Goal: Information Seeking & Learning: Learn about a topic

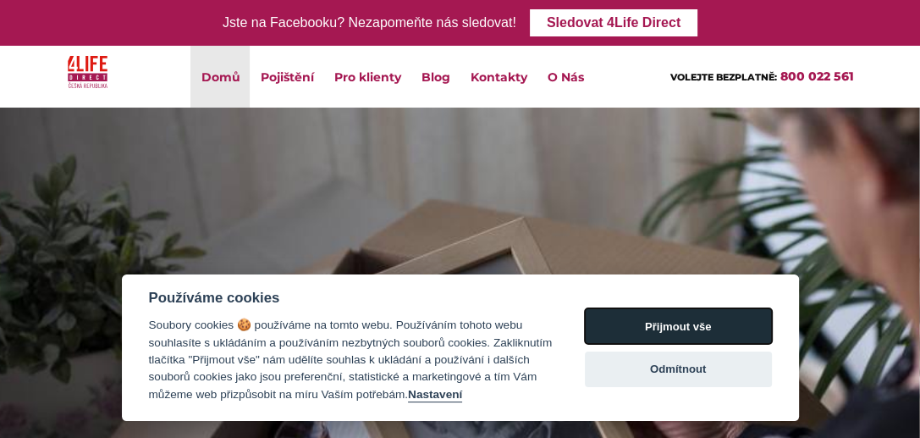
click at [689, 320] on button "Přijmout vše" at bounding box center [678, 326] width 187 height 36
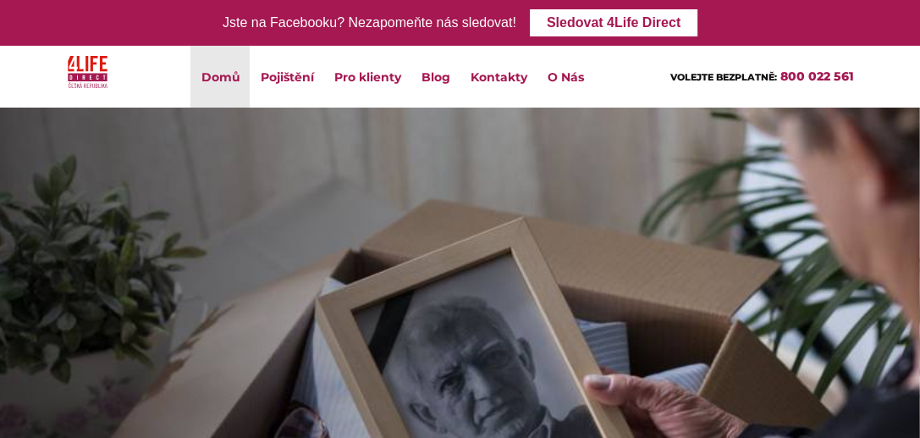
checkbox input "true"
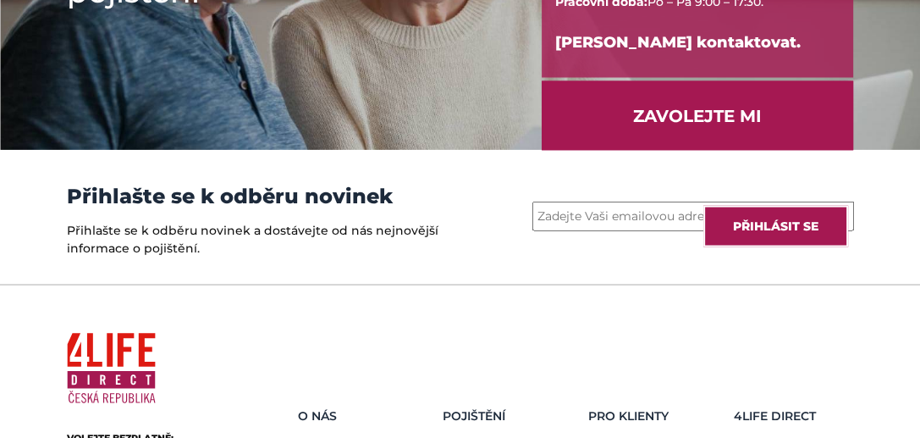
scroll to position [2591, 0]
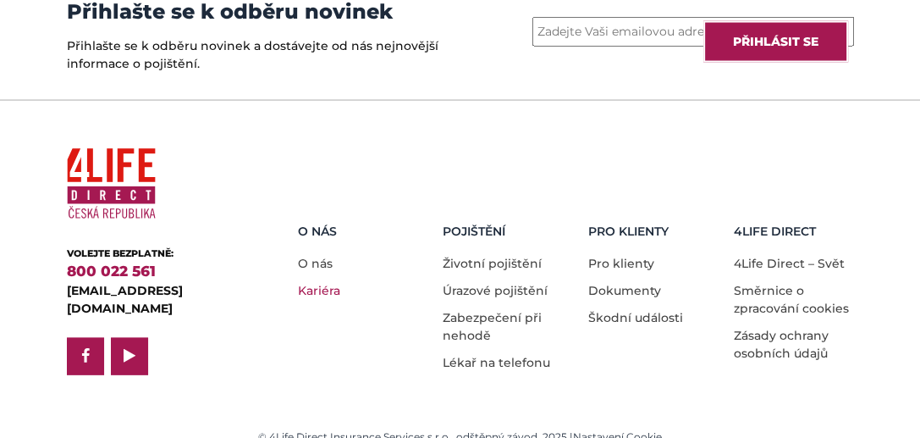
click at [330, 283] on link "Kariéra" at bounding box center [319, 290] width 42 height 15
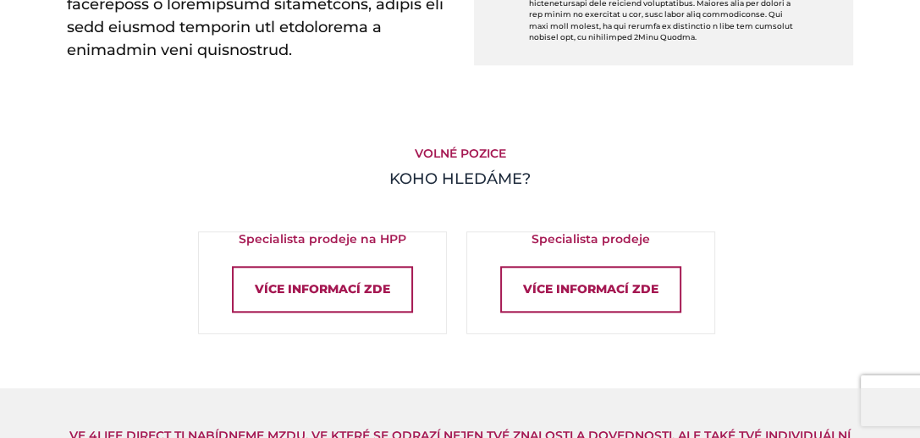
scroll to position [1100, 0]
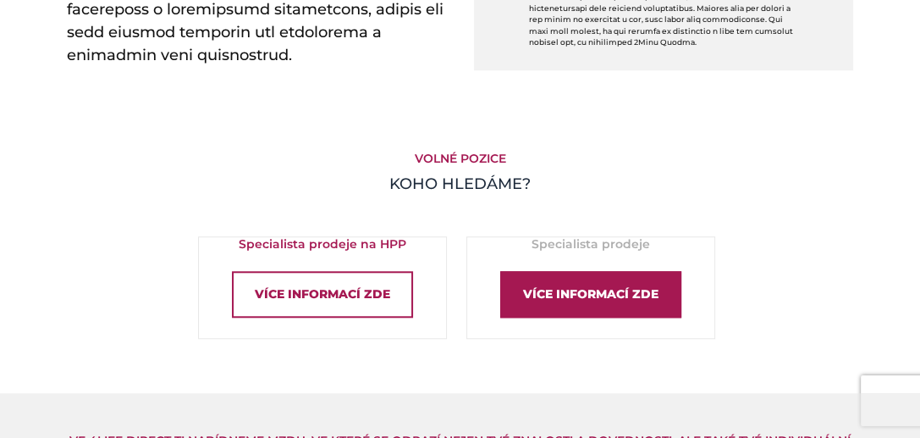
click at [574, 295] on div "Více informací zde" at bounding box center [590, 294] width 181 height 47
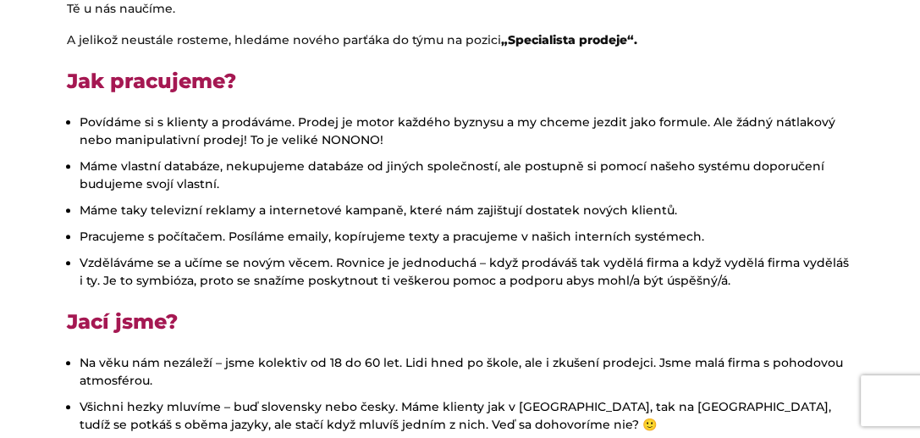
scroll to position [254, 0]
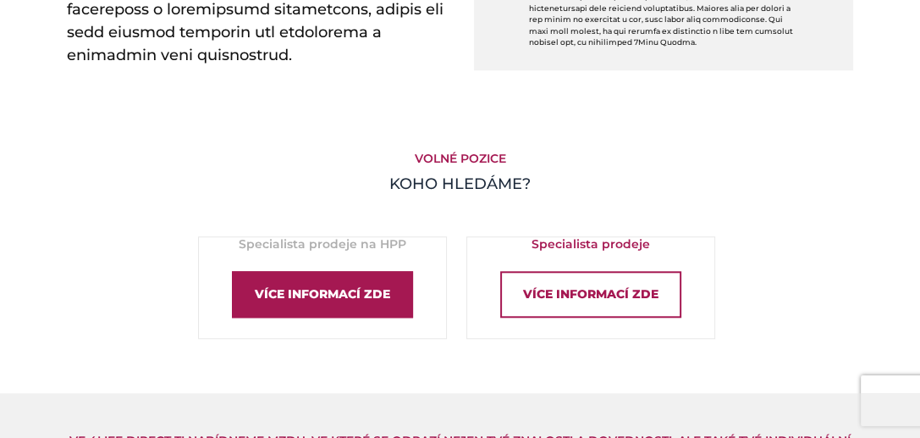
scroll to position [1100, 0]
click at [340, 283] on div "Více informací zde" at bounding box center [322, 294] width 181 height 47
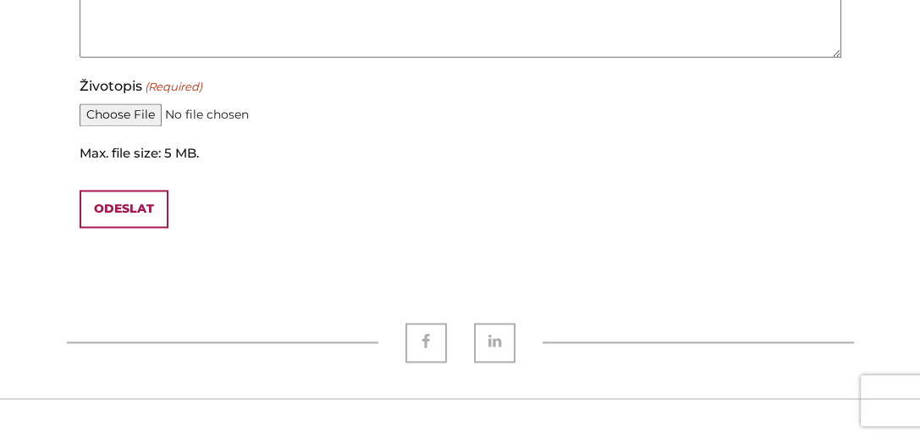
scroll to position [1862, 0]
